Goal: Information Seeking & Learning: Learn about a topic

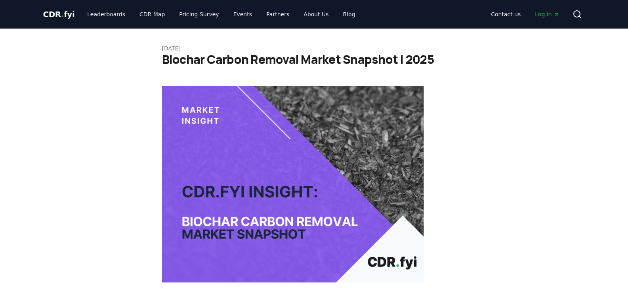
scroll to position [238, 0]
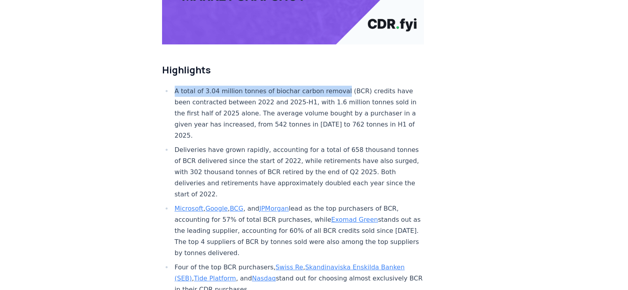
drag, startPoint x: 163, startPoint y: 65, endPoint x: 348, endPoint y: 68, distance: 185.0
click at [337, 86] on ul "A total of 3.04 million tonnes of biochar carbon removal (BCR) credits have bee…" at bounding box center [293, 227] width 262 height 282
click at [201, 86] on li "A total of 3.04 million tonnes of biochar carbon removal (BCR) credits have bee…" at bounding box center [298, 113] width 252 height 55
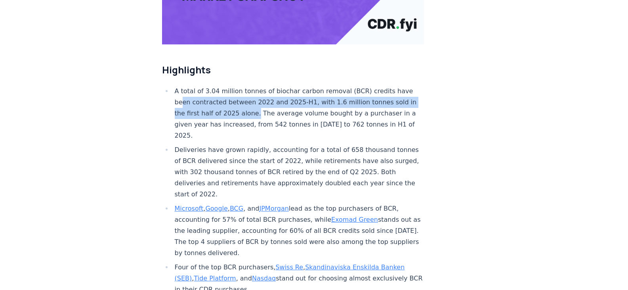
drag, startPoint x: 182, startPoint y: 76, endPoint x: 264, endPoint y: 92, distance: 83.5
click at [261, 92] on li "A total of 3.04 million tonnes of biochar carbon removal (BCR) credits have bee…" at bounding box center [298, 113] width 252 height 55
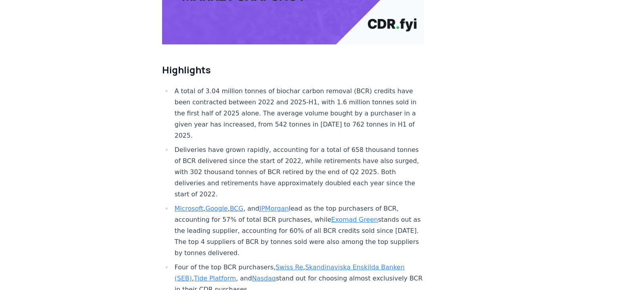
click at [267, 90] on li "A total of 3.04 million tonnes of biochar carbon removal (BCR) credits have bee…" at bounding box center [298, 113] width 252 height 55
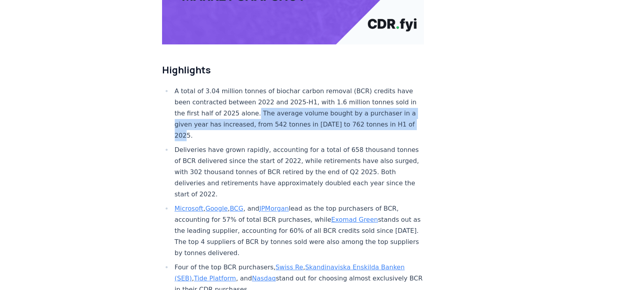
drag, startPoint x: 259, startPoint y: 89, endPoint x: 252, endPoint y: 110, distance: 21.7
click at [252, 110] on li "A total of 3.04 million tonnes of biochar carbon removal (BCR) credits have bee…" at bounding box center [298, 113] width 252 height 55
click at [232, 116] on li "A total of 3.04 million tonnes of biochar carbon removal (BCR) credits have bee…" at bounding box center [298, 113] width 252 height 55
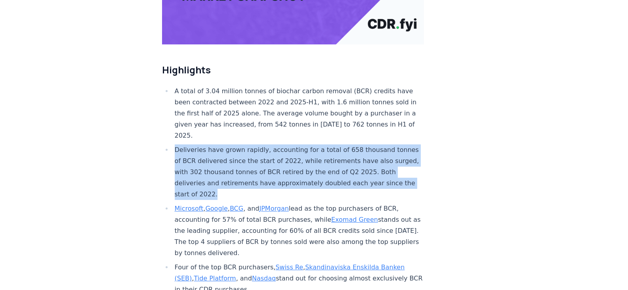
drag, startPoint x: 170, startPoint y: 126, endPoint x: 246, endPoint y: 166, distance: 85.6
click at [246, 166] on ul "A total of 3.04 million tonnes of biochar carbon removal (BCR) credits have bee…" at bounding box center [293, 227] width 262 height 282
click at [253, 147] on li "Deliveries have grown rapidly, accounting for a total of 658 thousand tonnes of…" at bounding box center [298, 171] width 252 height 55
drag, startPoint x: 167, startPoint y: 124, endPoint x: 300, endPoint y: 173, distance: 141.5
click at [300, 173] on li "Deliveries have grown rapidly, accounting for a total of 658 thousand tonnes of…" at bounding box center [298, 171] width 252 height 55
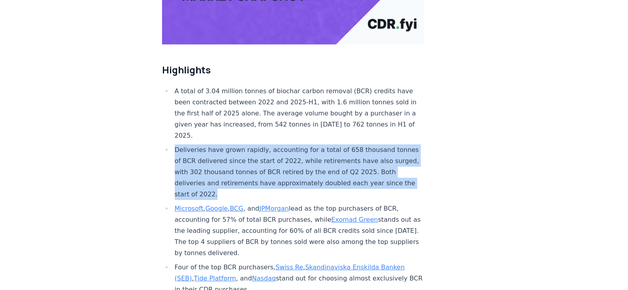
click at [275, 168] on li "Deliveries have grown rapidly, accounting for a total of 658 thousand tonnes of…" at bounding box center [298, 171] width 252 height 55
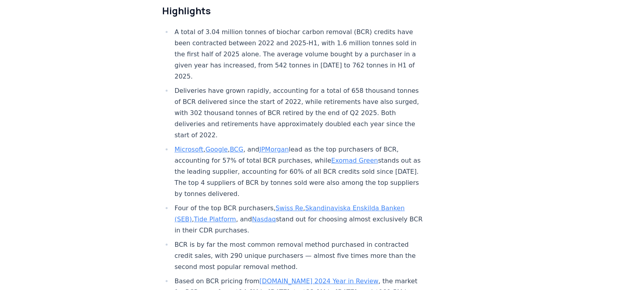
scroll to position [396, 0]
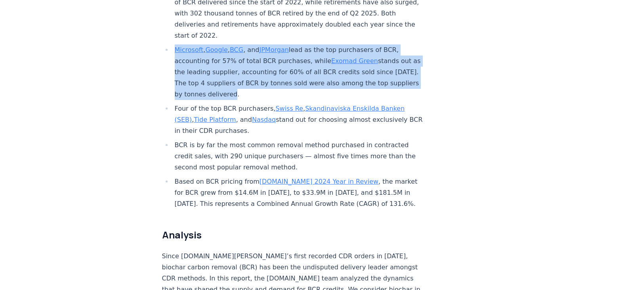
drag, startPoint x: 162, startPoint y: 31, endPoint x: 306, endPoint y: 71, distance: 149.9
click at [306, 71] on ul "A total of 3.04 million tonnes of biochar carbon removal (BCR) credits have bee…" at bounding box center [293, 68] width 262 height 282
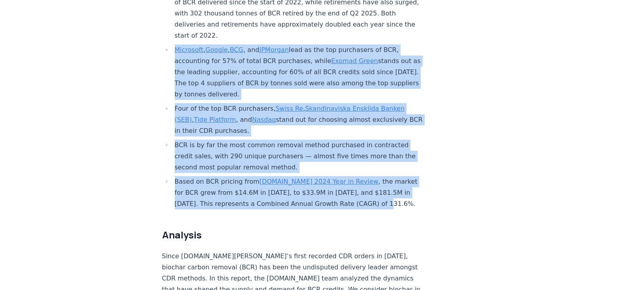
drag, startPoint x: 378, startPoint y: 182, endPoint x: 162, endPoint y: 19, distance: 270.4
click at [162, 19] on ul "A total of 3.04 million tonnes of biochar carbon removal (BCR) credits have bee…" at bounding box center [293, 68] width 262 height 282
drag, startPoint x: 164, startPoint y: 23, endPoint x: 400, endPoint y: 181, distance: 284.4
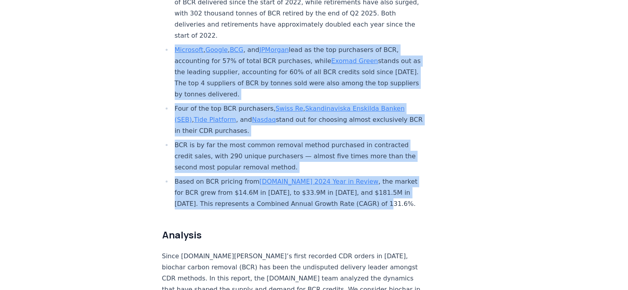
drag, startPoint x: 382, startPoint y: 177, endPoint x: 162, endPoint y: 20, distance: 269.8
click at [168, 18] on ul "A total of 3.04 million tonnes of biochar carbon removal (BCR) credits have bee…" at bounding box center [293, 68] width 262 height 282
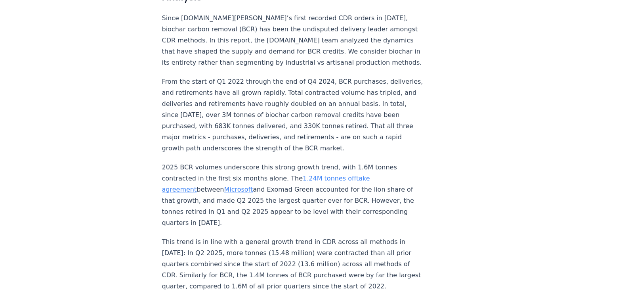
scroll to position [555, 0]
